Goal: Task Accomplishment & Management: Manage account settings

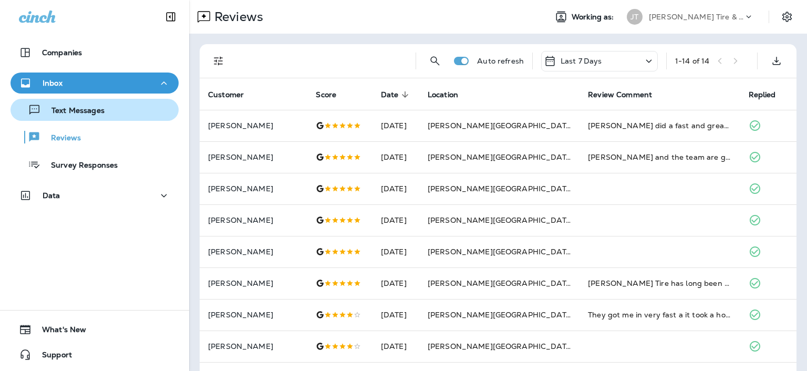
click at [104, 111] on div "Text Messages" at bounding box center [95, 110] width 160 height 16
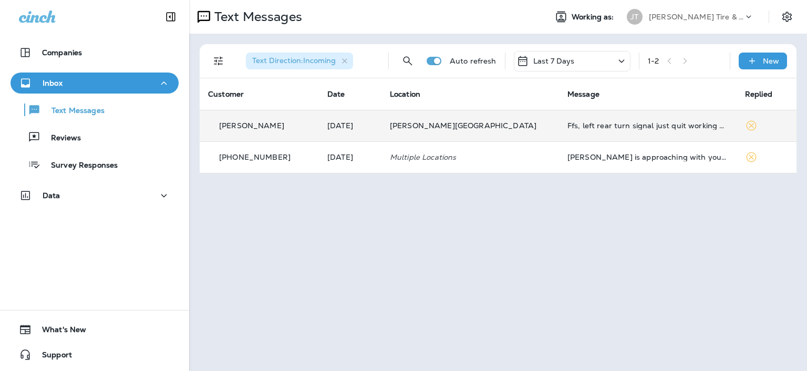
click at [586, 127] on div "Ffs, left rear turn signal just quit working again" at bounding box center [647, 125] width 161 height 8
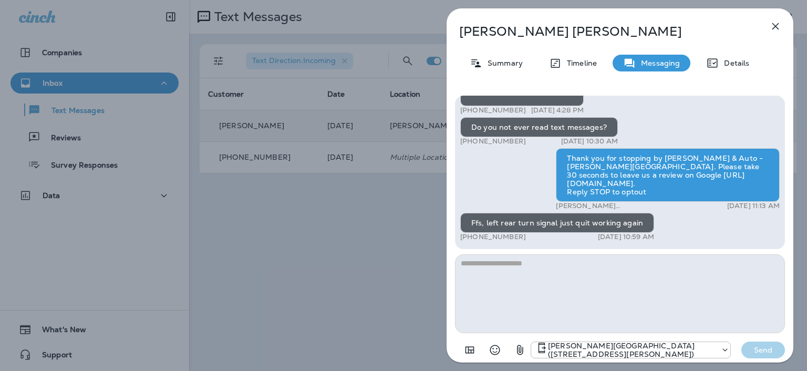
click at [775, 26] on icon "button" at bounding box center [775, 26] width 7 height 7
